Goal: Find specific page/section: Find specific page/section

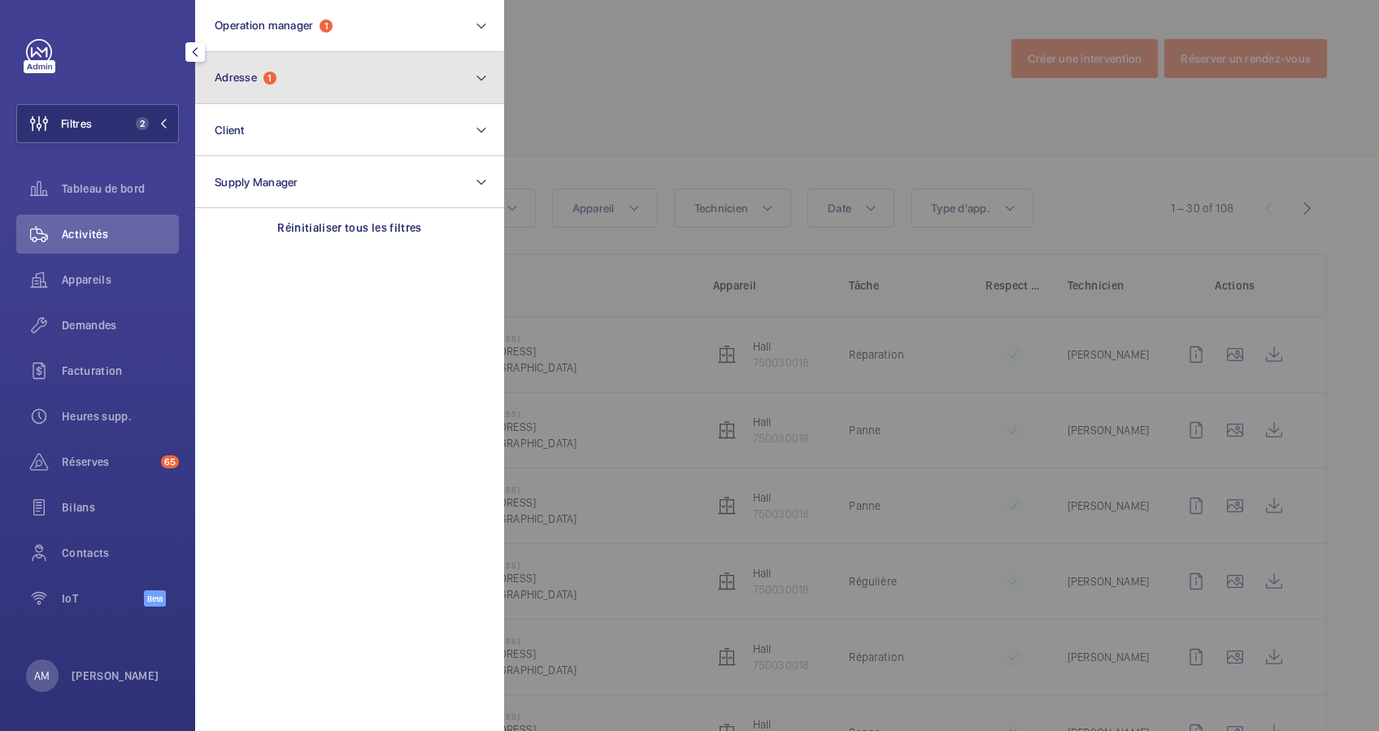
click at [314, 85] on button "Adresse 1" at bounding box center [349, 78] width 309 height 52
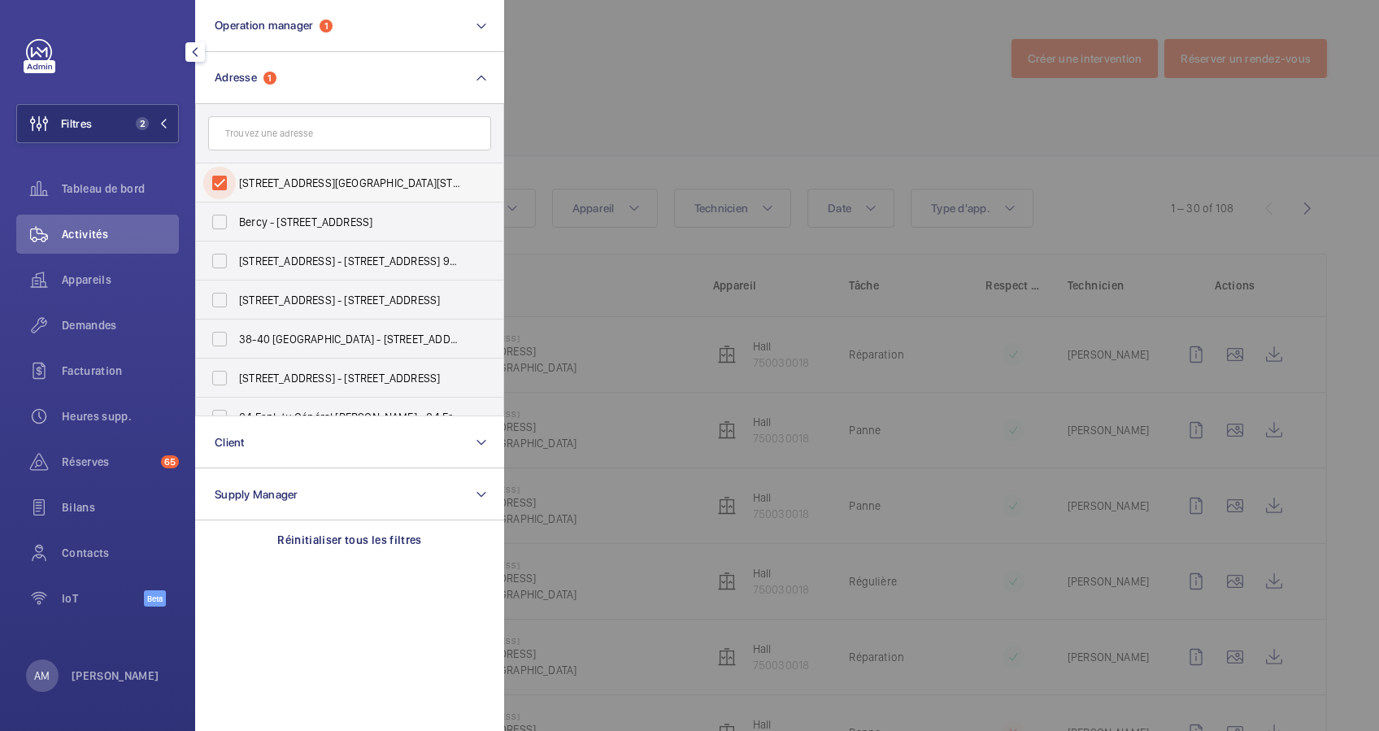
click at [223, 185] on input "[STREET_ADDRESS][GEOGRAPHIC_DATA][STREET_ADDRESS]" at bounding box center [219, 183] width 33 height 33
checkbox input "false"
click at [253, 136] on input "text" at bounding box center [349, 133] width 283 height 34
paste input "[STREET_ADDRESS]"
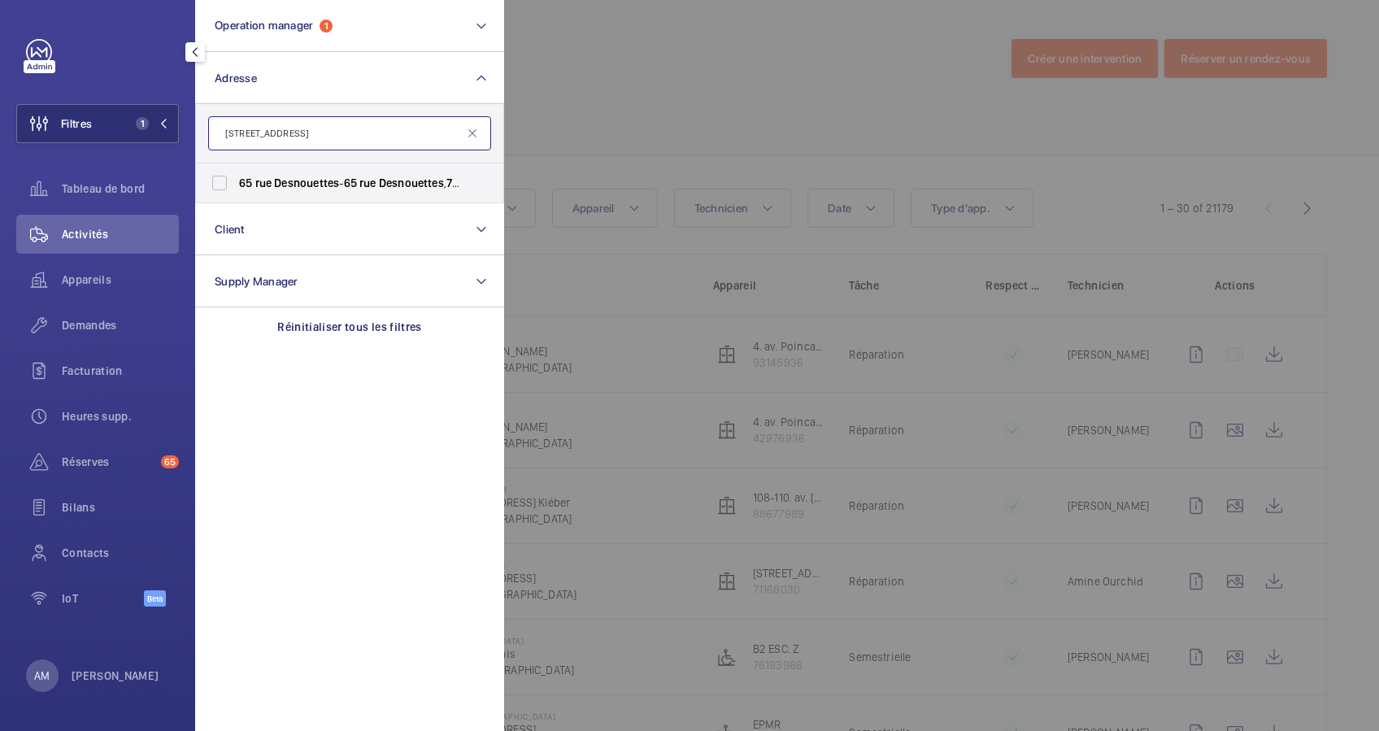
click at [324, 132] on input "[STREET_ADDRESS]" at bounding box center [349, 133] width 283 height 34
click at [374, 130] on input "[STREET_ADDRESS]" at bounding box center [349, 133] width 283 height 34
drag, startPoint x: 374, startPoint y: 130, endPoint x: 328, endPoint y: 133, distance: 46.5
click at [328, 133] on input "[STREET_ADDRESS]" at bounding box center [349, 133] width 283 height 34
type input "[STREET_ADDRESS]"
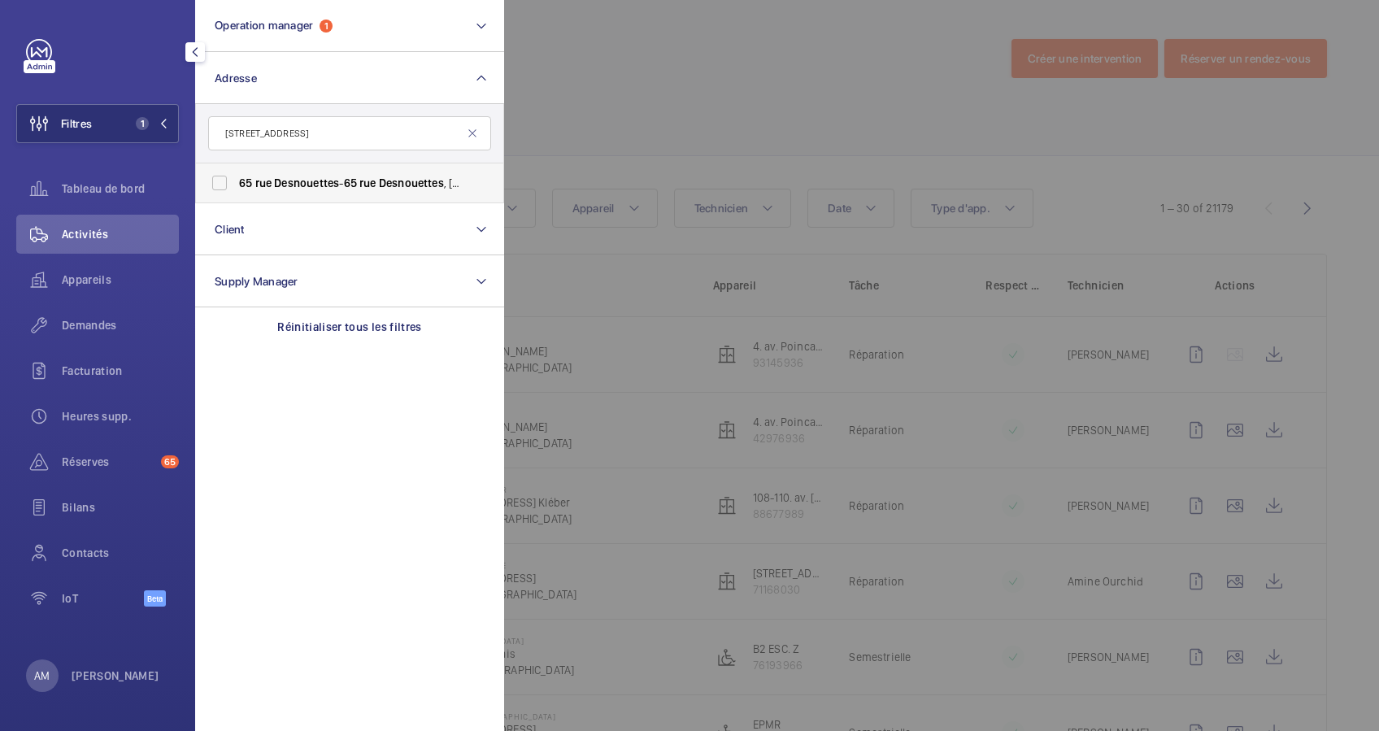
click at [311, 167] on label "[STREET_ADDRESS][GEOGRAPHIC_DATA][STREET_ADDRESS]" at bounding box center [337, 182] width 283 height 39
click at [236, 167] on input "[STREET_ADDRESS][GEOGRAPHIC_DATA][STREET_ADDRESS]" at bounding box center [219, 183] width 33 height 33
checkbox input "true"
click at [746, 139] on div at bounding box center [1193, 365] width 1379 height 731
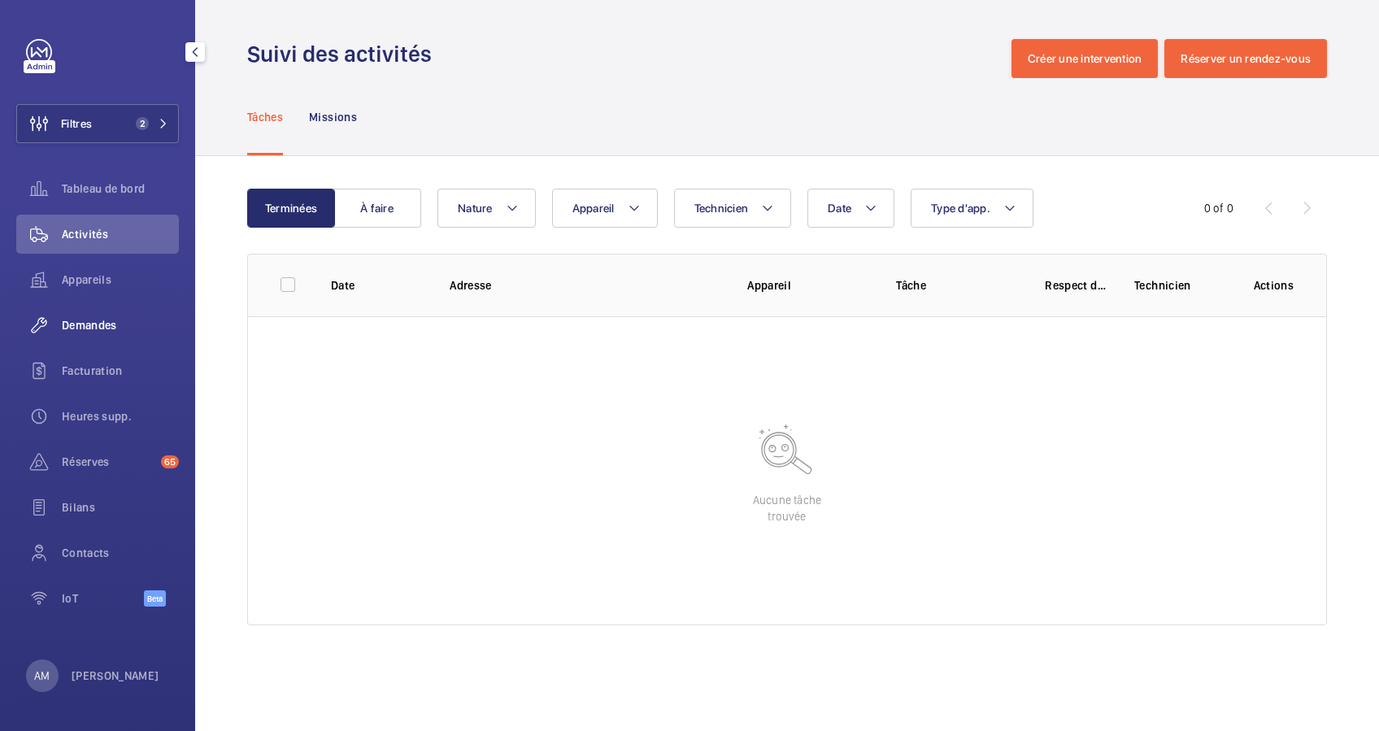
click at [97, 320] on span "Demandes" at bounding box center [120, 325] width 117 height 16
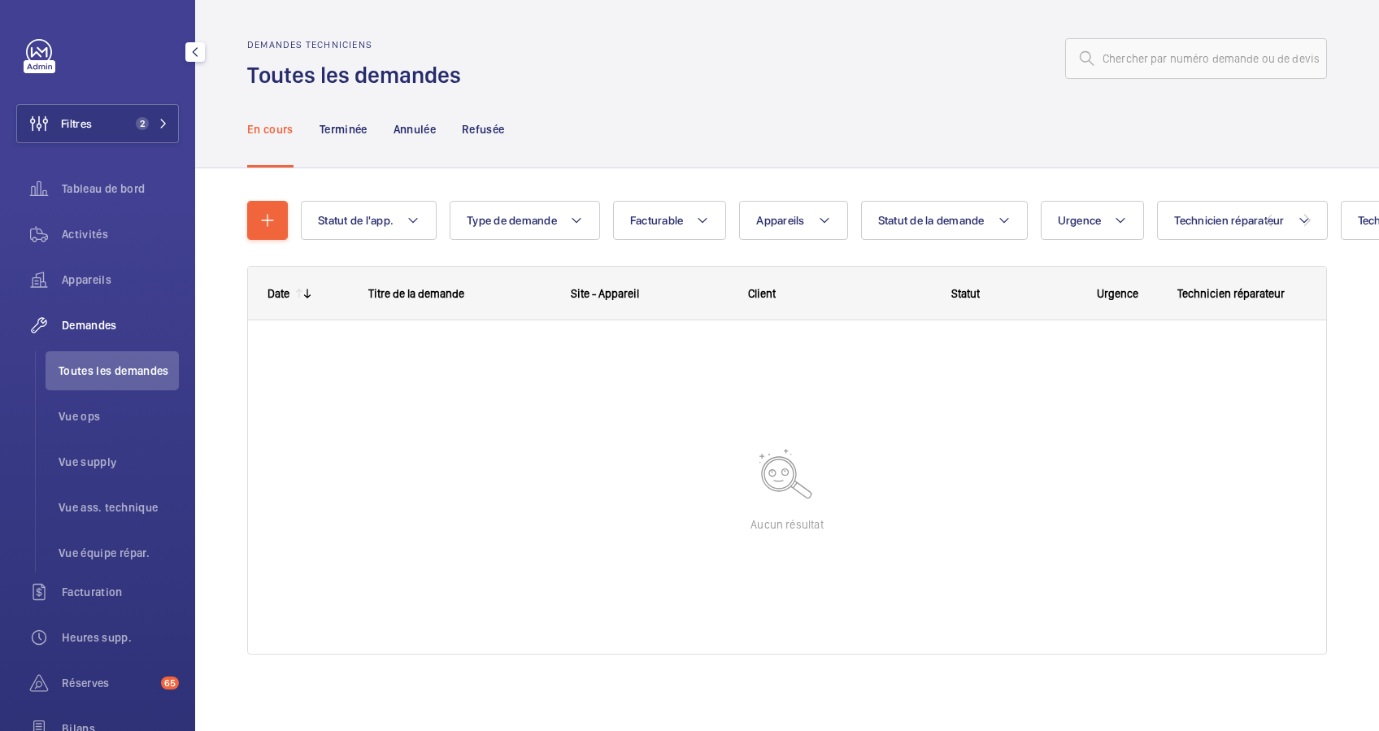
click at [619, 163] on div "En cours Terminée Annulée Refusée" at bounding box center [787, 128] width 1080 height 77
click at [94, 234] on span "Activités" at bounding box center [120, 234] width 117 height 16
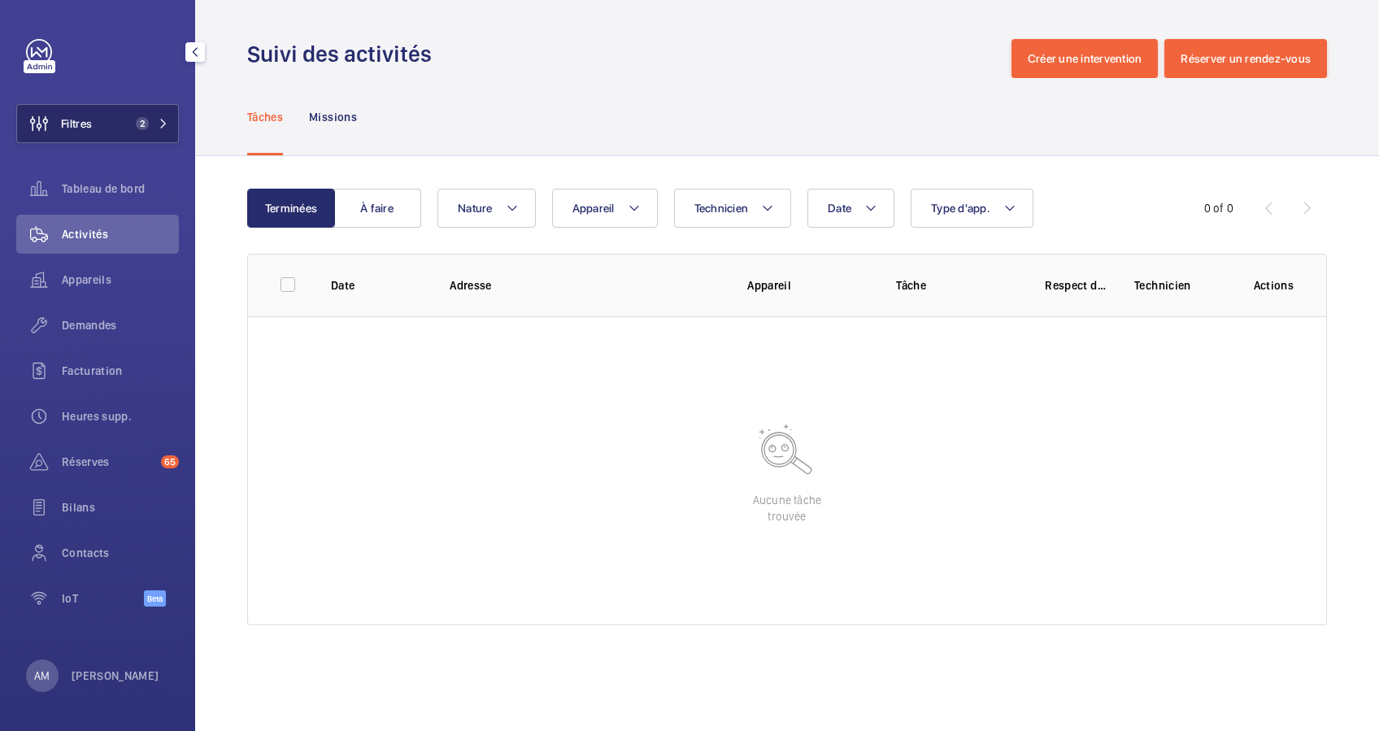
drag, startPoint x: 130, startPoint y: 118, endPoint x: 150, endPoint y: 111, distance: 20.8
click at [130, 117] on span "2" at bounding box center [139, 123] width 20 height 13
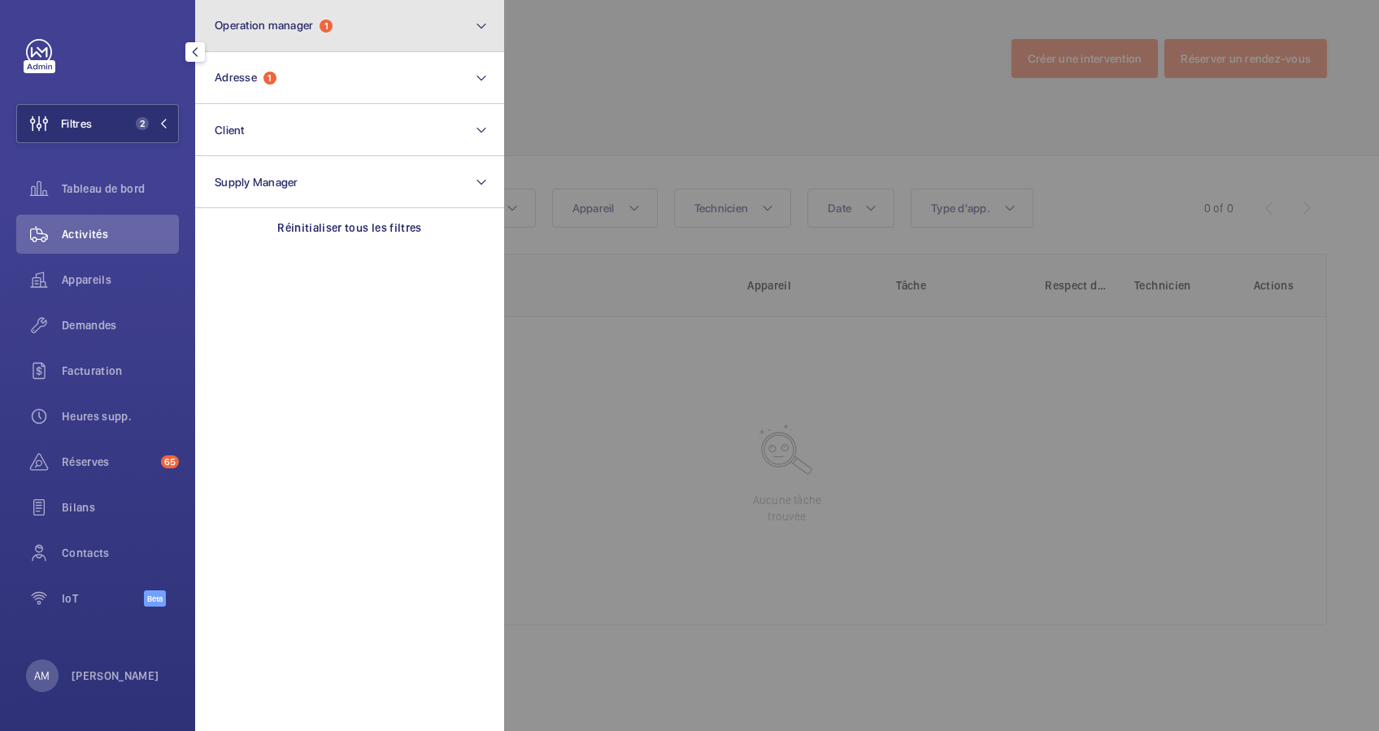
click at [345, 31] on button "Operation manager 1" at bounding box center [349, 26] width 309 height 52
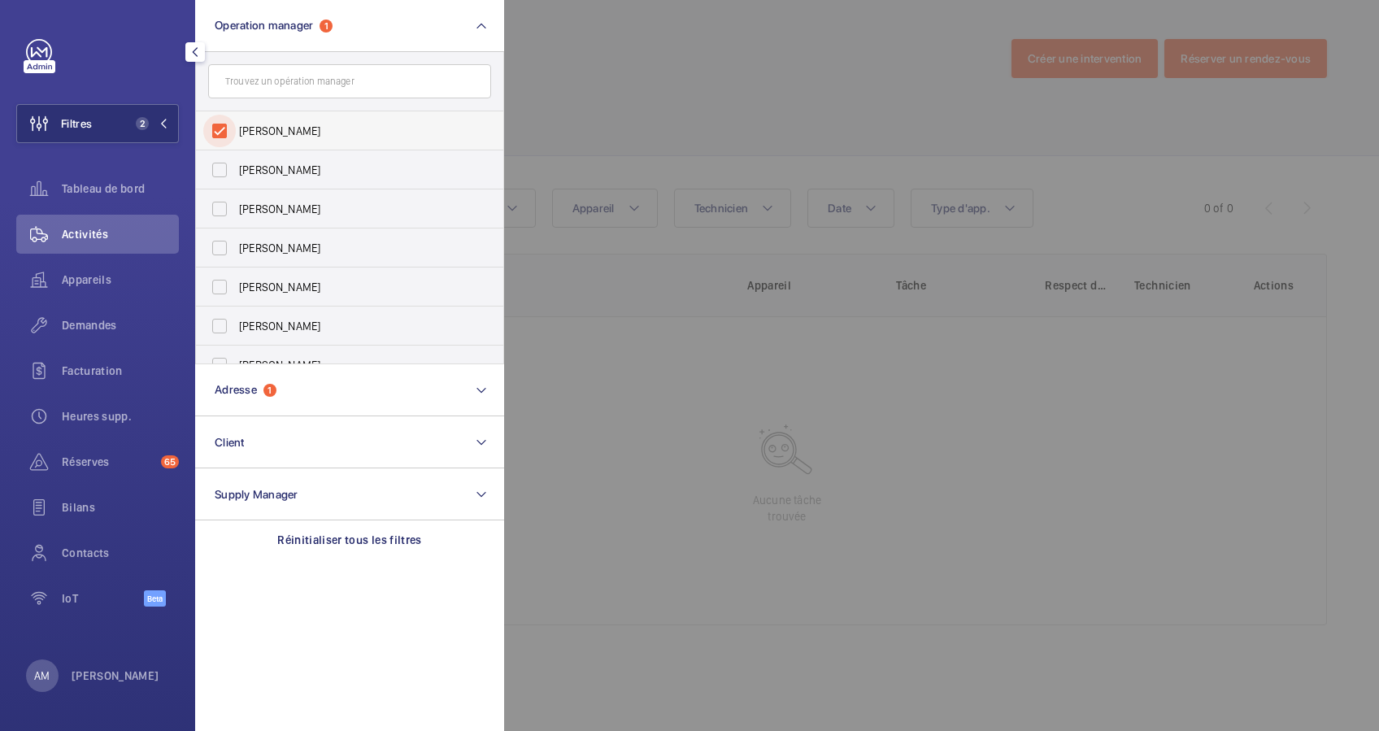
click at [227, 130] on input "[PERSON_NAME]" at bounding box center [219, 131] width 33 height 33
checkbox input "false"
click at [647, 85] on div at bounding box center [1193, 365] width 1379 height 731
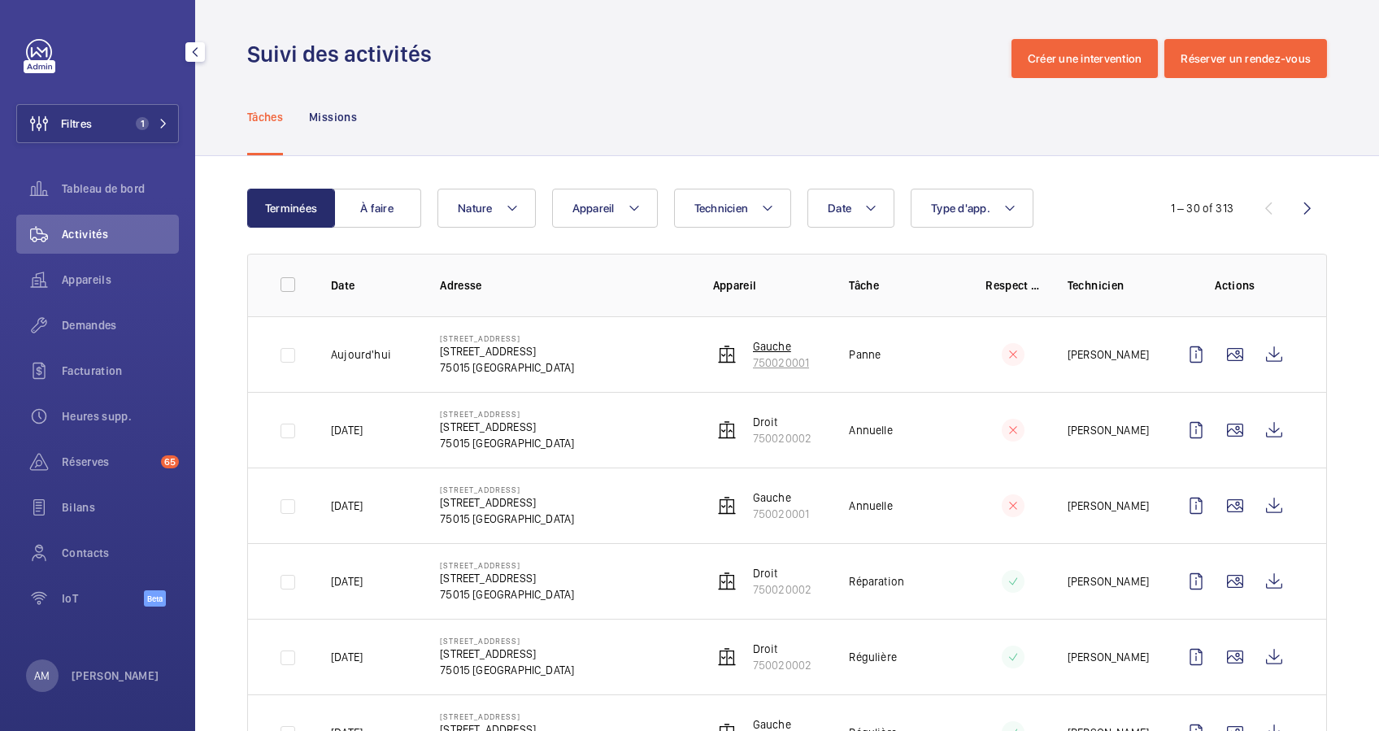
click at [734, 359] on wm-front-device-cell "Gauche 750020001" at bounding box center [761, 354] width 97 height 33
